Goal: Task Accomplishment & Management: Use online tool/utility

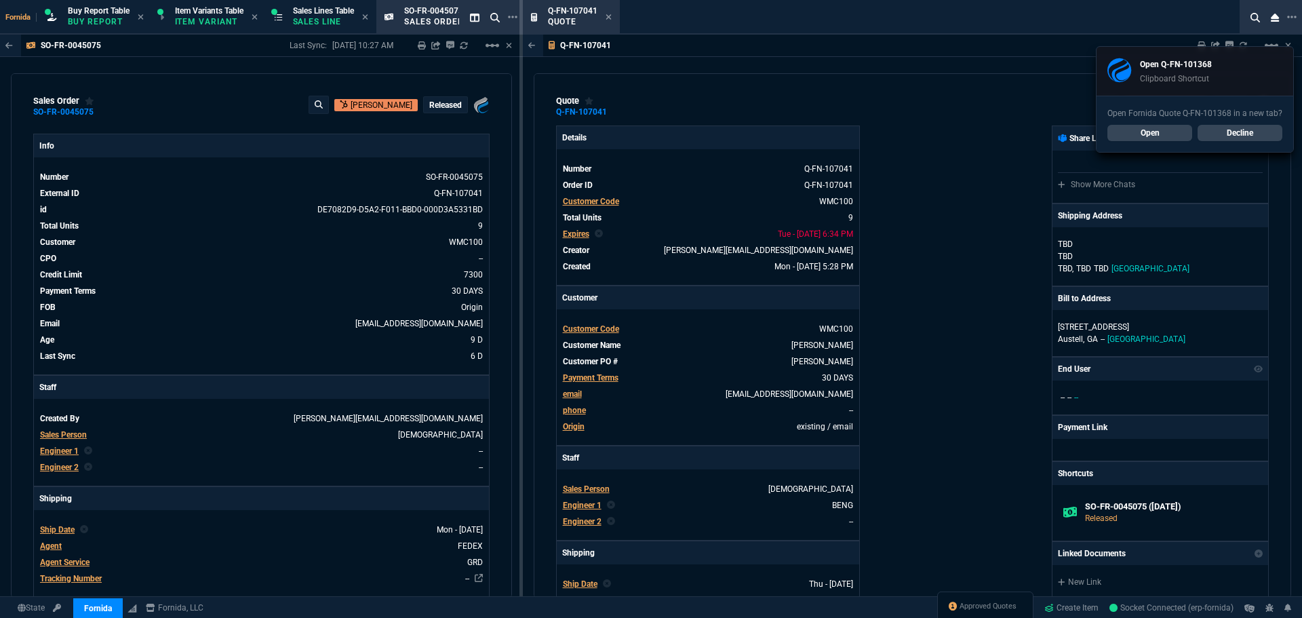
select select "1: BROV"
click at [671, 61] on div "Q-FN-107041 Sharing Q-FN-107041 Link Dev Link Share on Teams linear_scale quote…" at bounding box center [912, 349] width 779 height 629
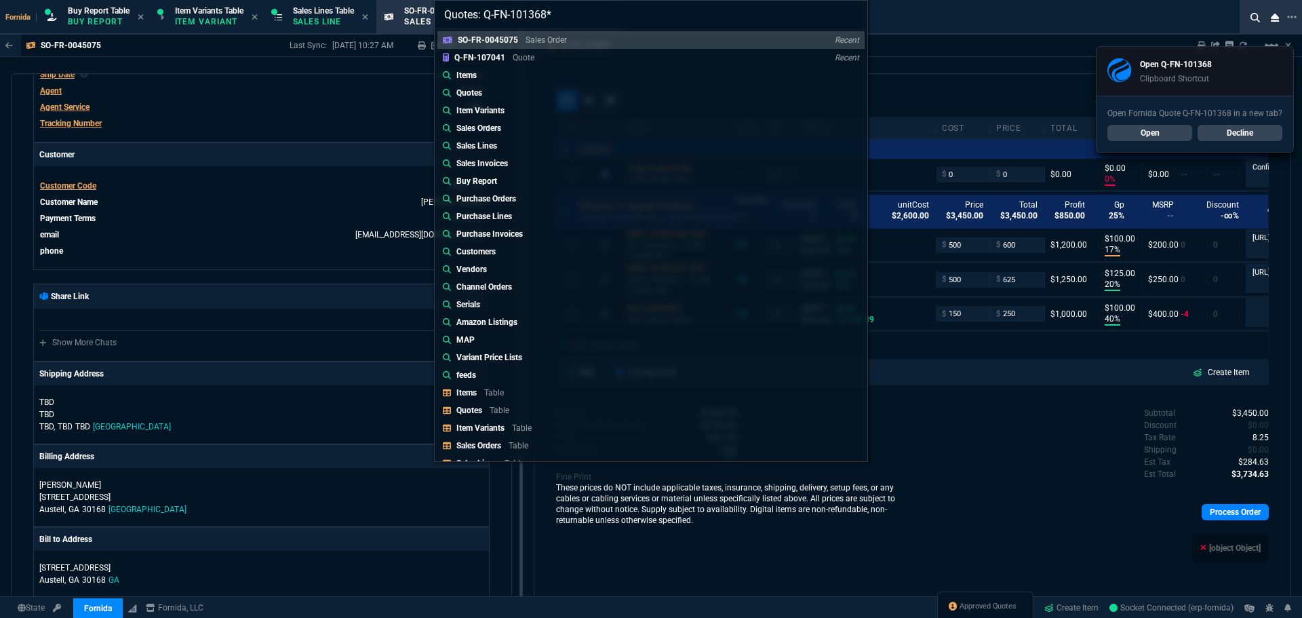
type input "Quotes: Q-FN-101368"
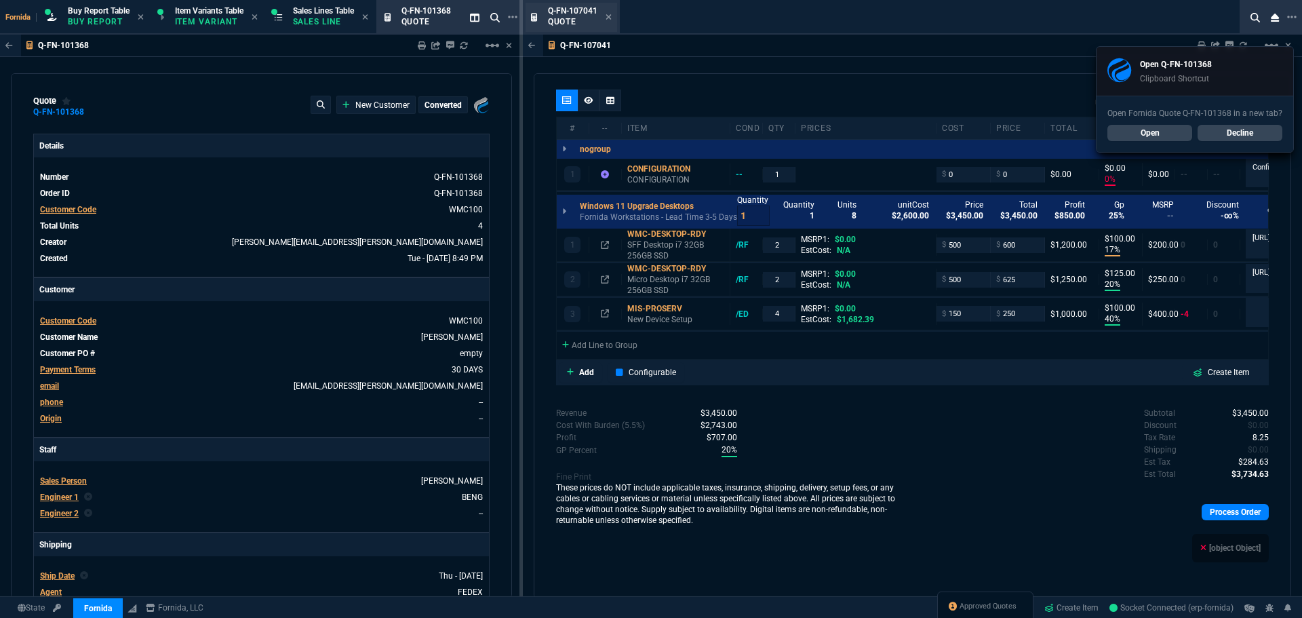
type input "29"
type input "245"
type input "19"
type input "27"
type input "30"
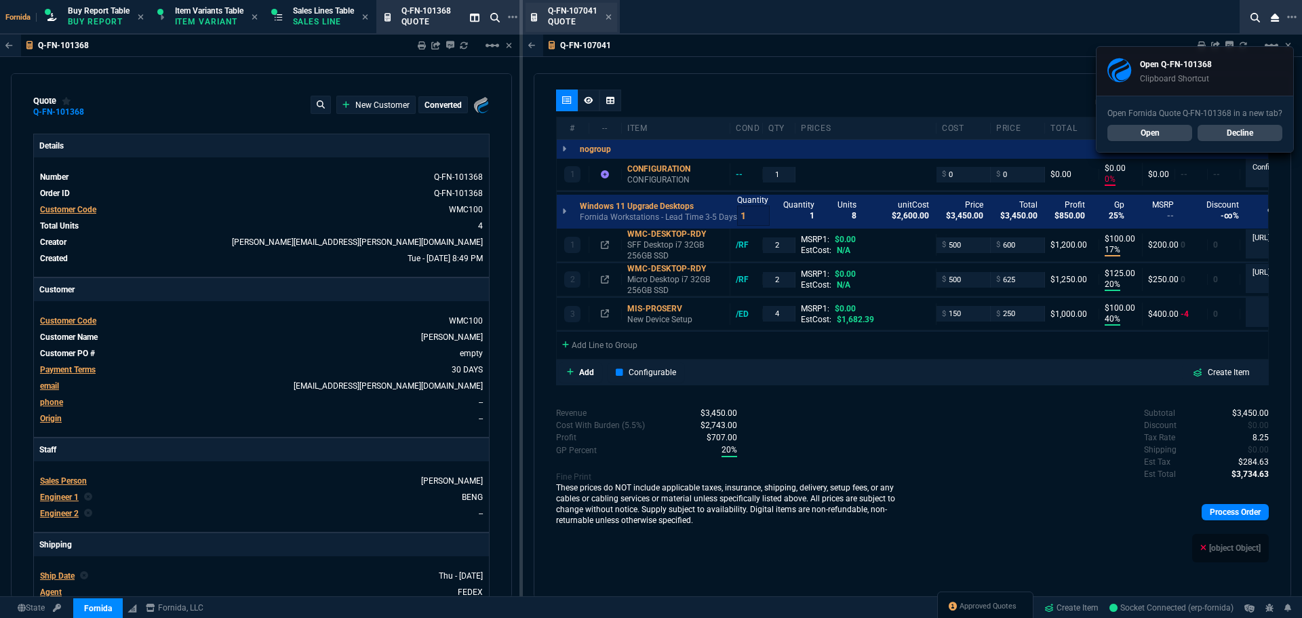
type input "137"
type input "459"
type input "49"
type input "215"
type input "436"
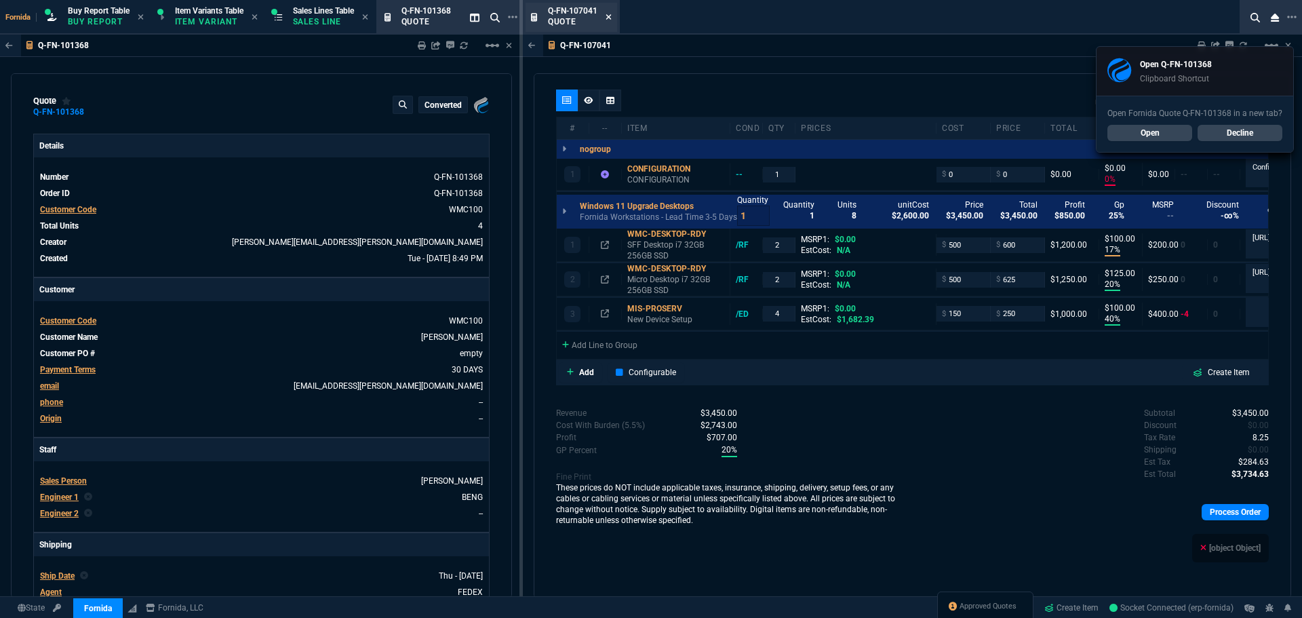
type input "-2"
type input "-12"
type input "0"
click at [608, 16] on icon at bounding box center [608, 16] width 5 height 5
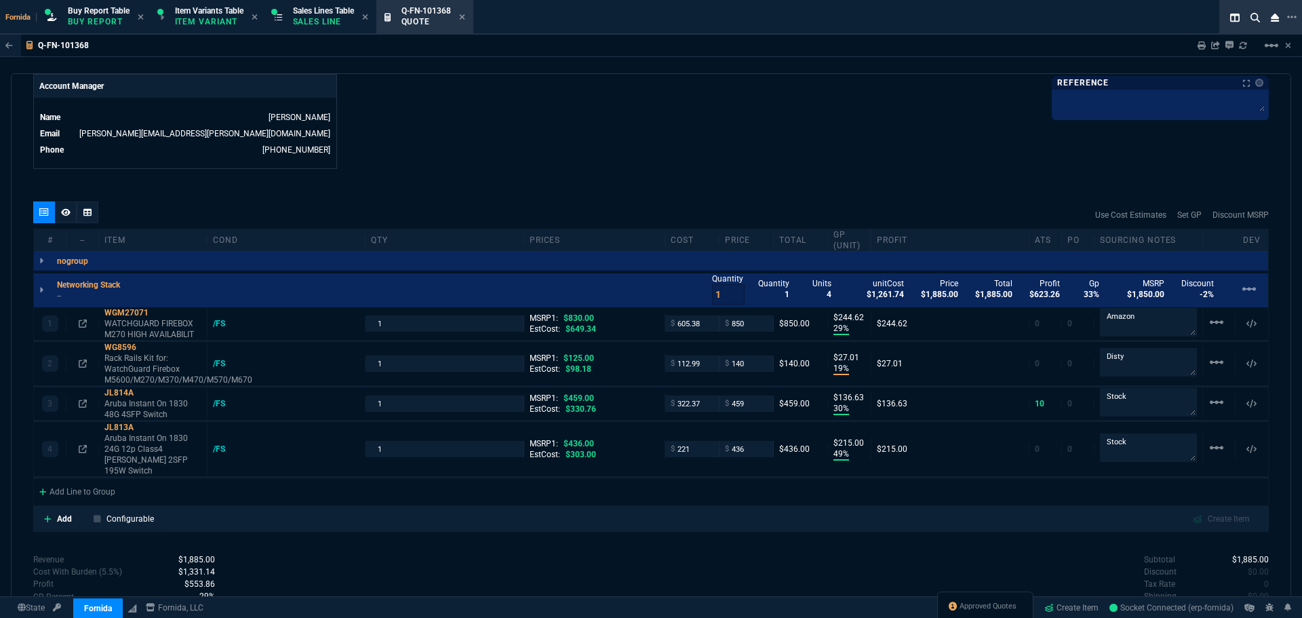
scroll to position [678, 0]
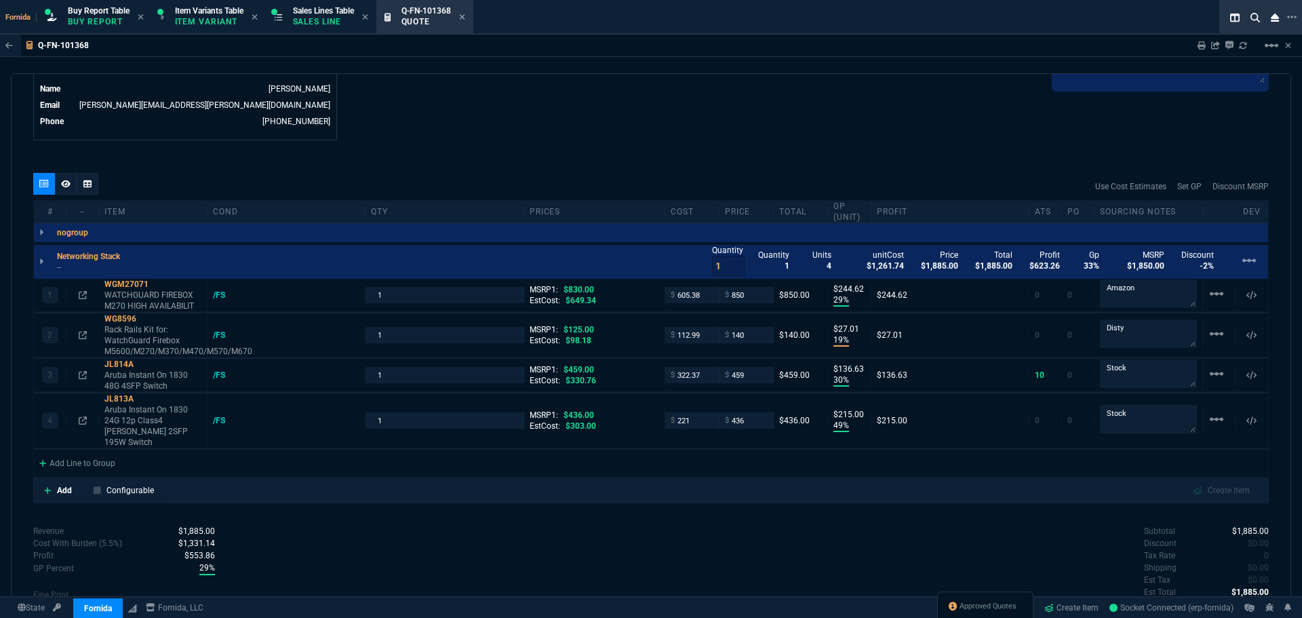
click at [606, 153] on div "quote Q-FN-101368 [PERSON_NAME] converted Fornida, LLC [STREET_ADDRESS] Details…" at bounding box center [651, 335] width 1280 height 525
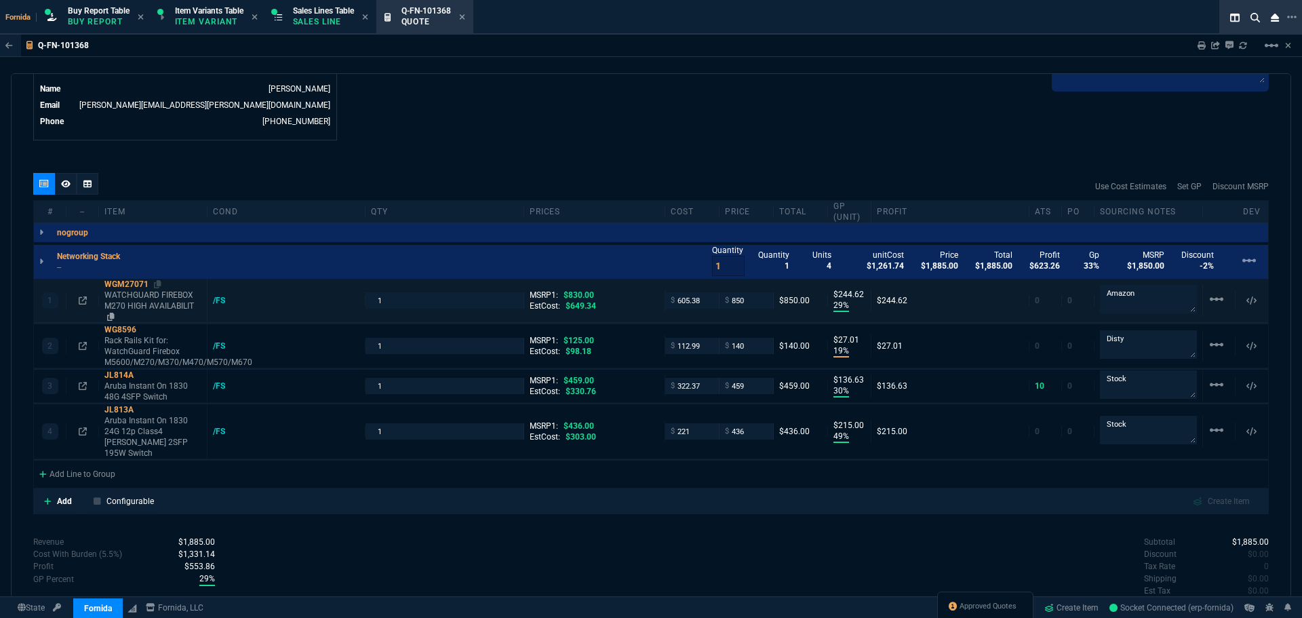
click at [159, 292] on p "WATCHGUARD FIREBOX M270 HIGH AVAILABILIT" at bounding box center [152, 306] width 97 height 33
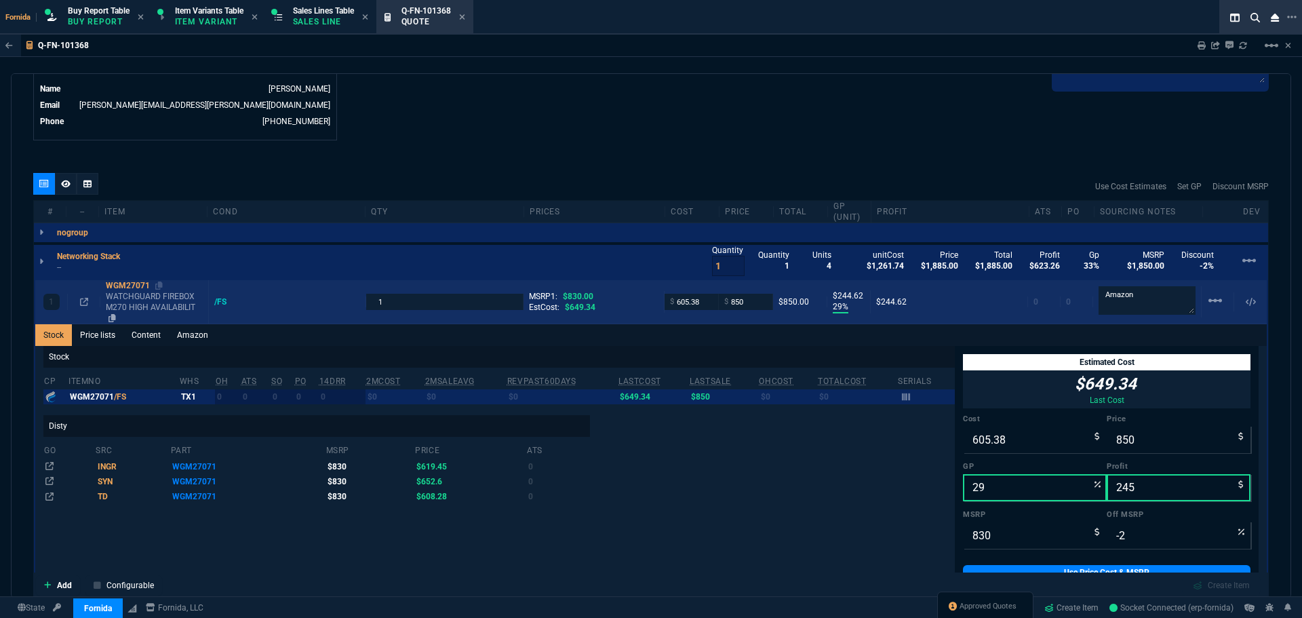
drag, startPoint x: 157, startPoint y: 273, endPoint x: 109, endPoint y: 273, distance: 47.5
click at [157, 281] on icon at bounding box center [158, 285] width 7 height 8
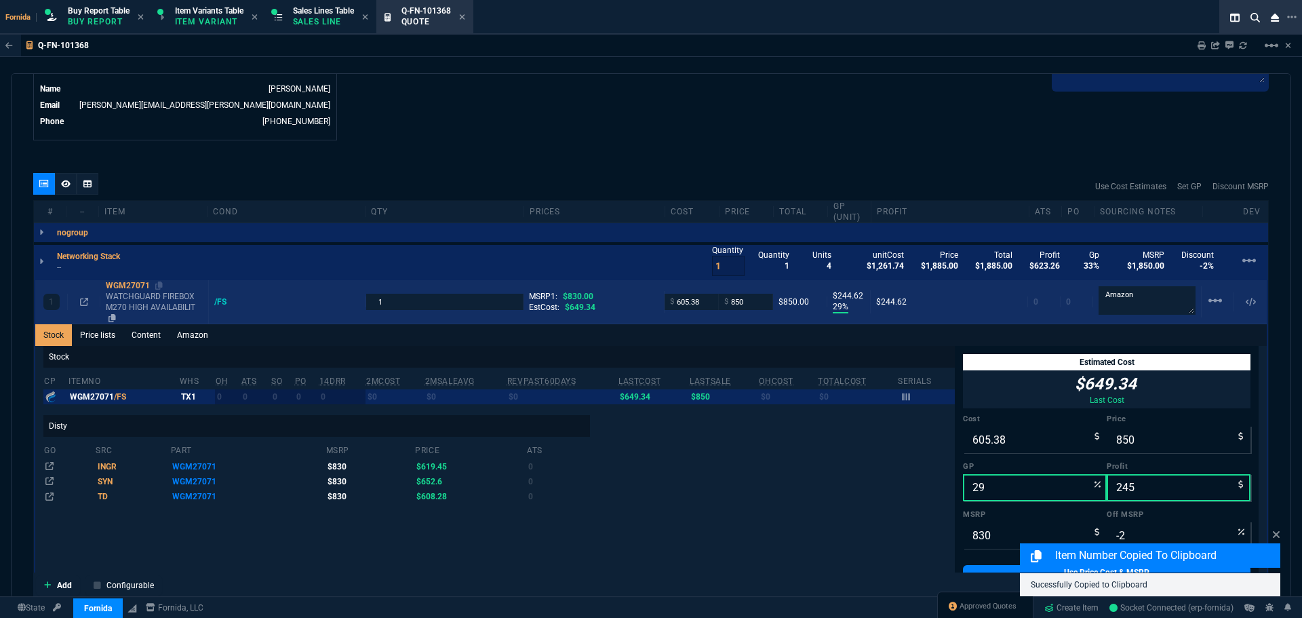
click at [125, 280] on div "WGM27071" at bounding box center [154, 285] width 97 height 11
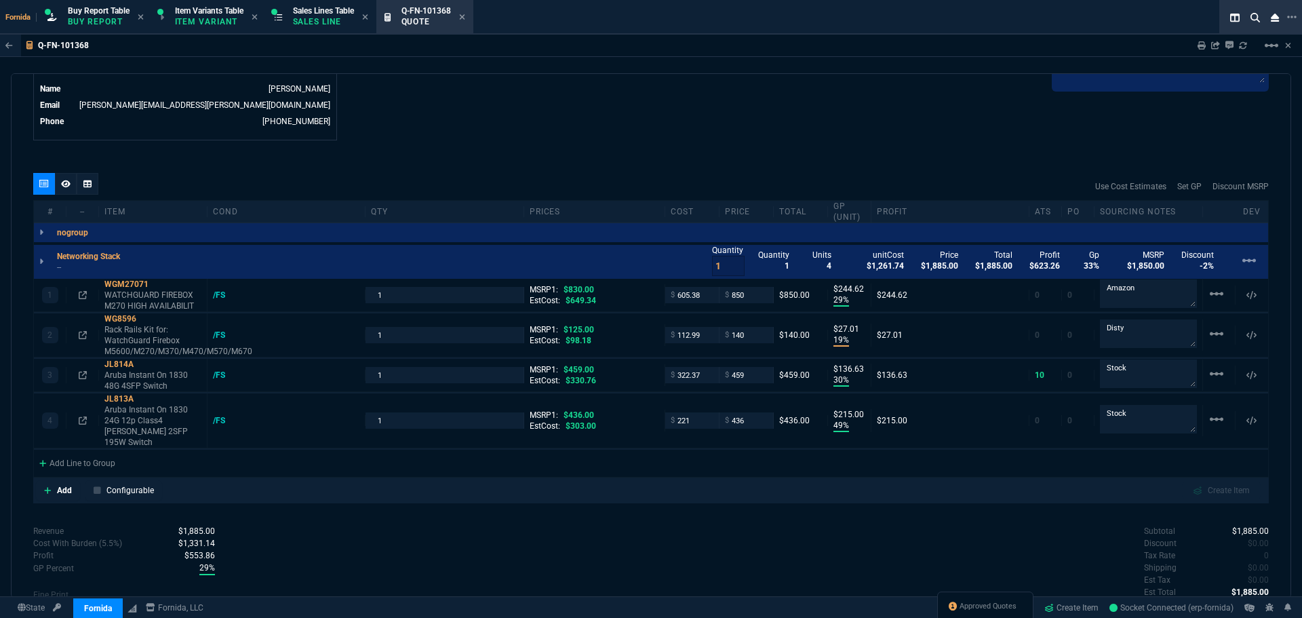
click at [536, 155] on div "quote Q-FN-101368 [PERSON_NAME] converted Fornida, LLC [STREET_ADDRESS] Details…" at bounding box center [651, 335] width 1280 height 525
click at [344, 16] on p "Sales Line" at bounding box center [323, 21] width 61 height 11
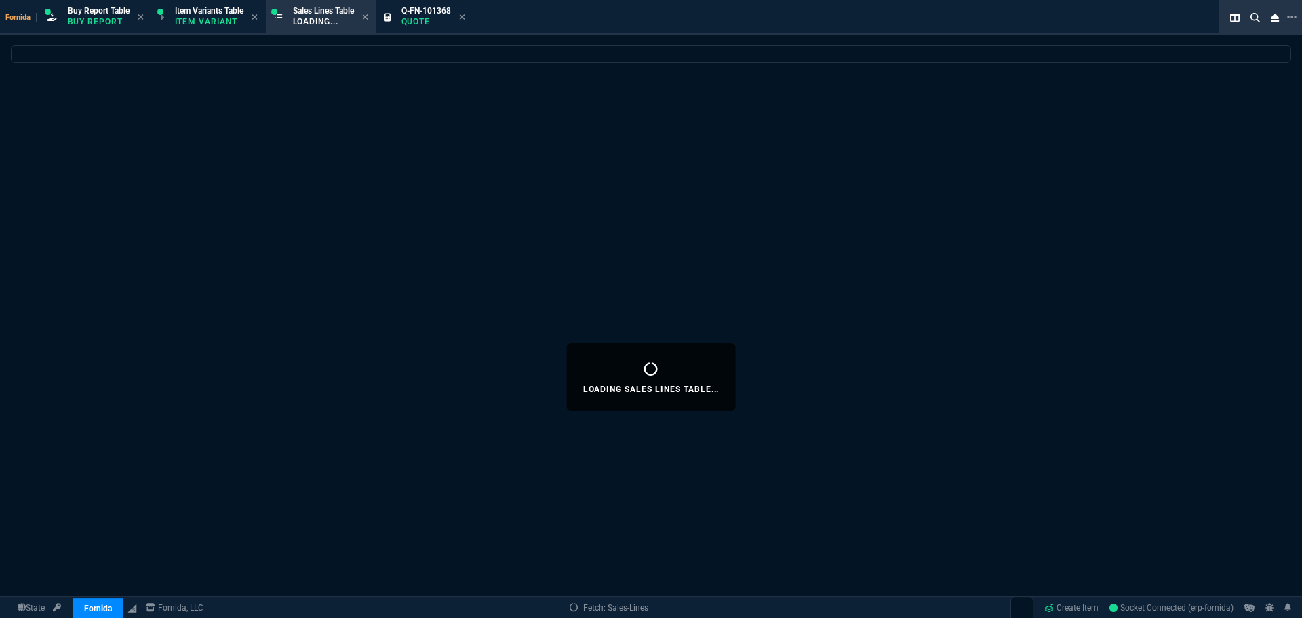
drag, startPoint x: 467, startPoint y: 18, endPoint x: 443, endPoint y: 18, distance: 24.4
click at [465, 18] on icon at bounding box center [462, 17] width 6 height 8
select select
